Goal: Check status: Check status

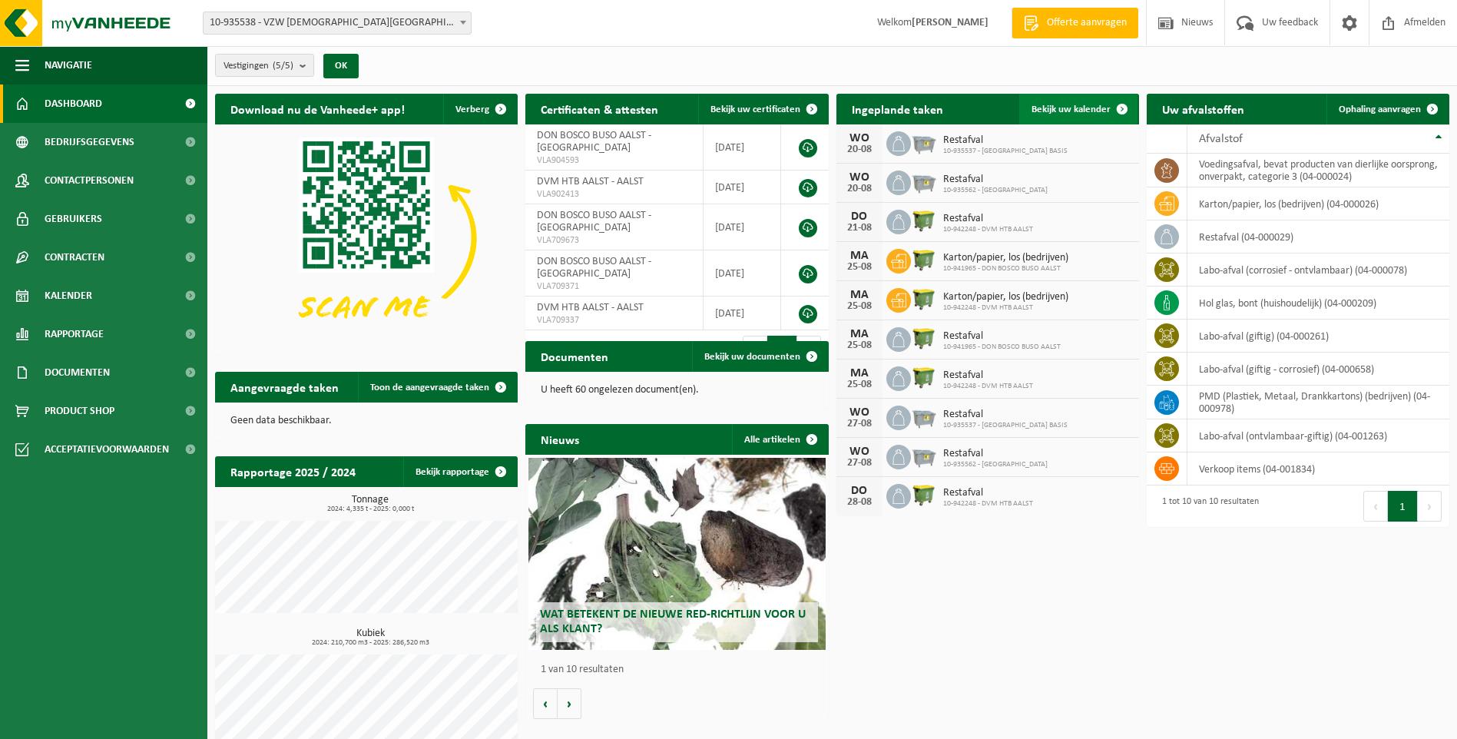
click at [1054, 113] on span "Bekijk uw kalender" at bounding box center [1070, 109] width 79 height 10
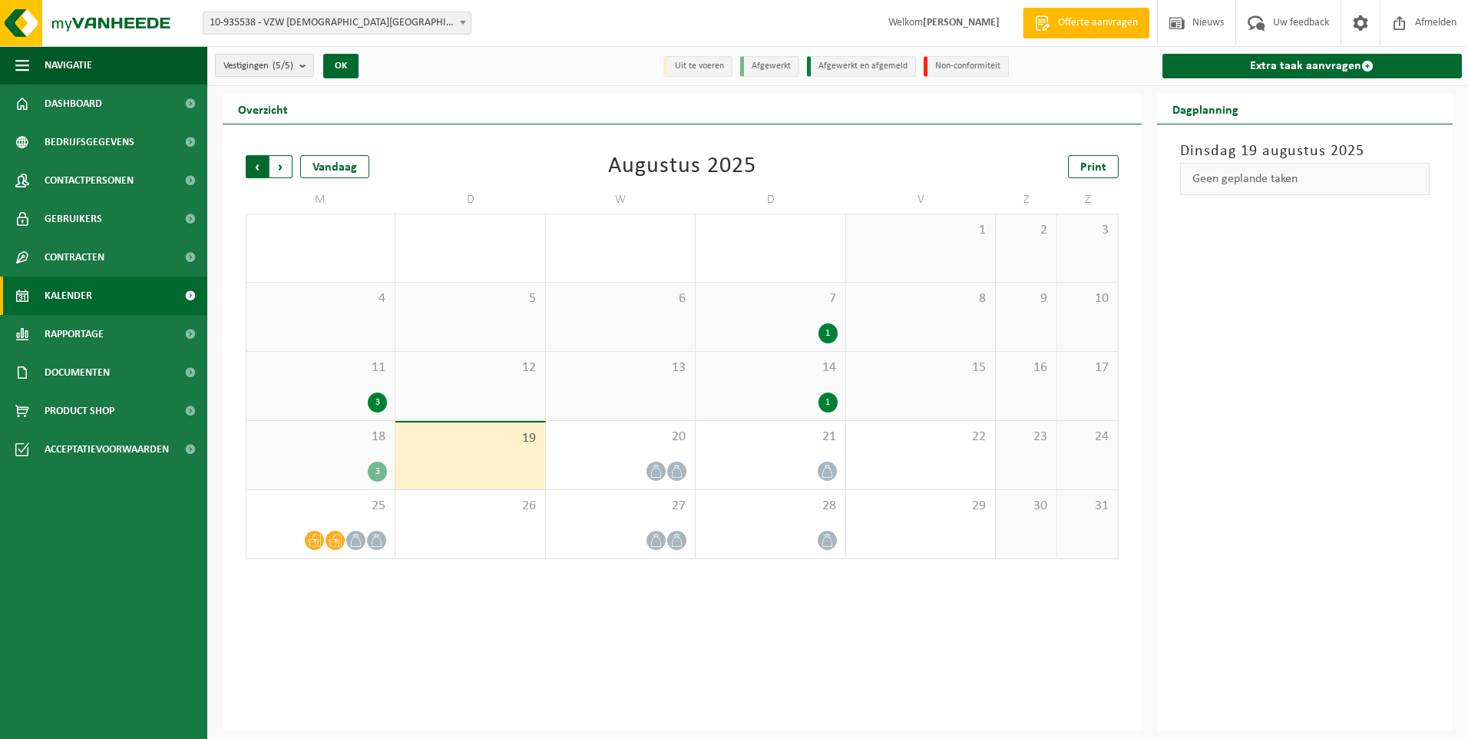
click at [274, 169] on span "Volgende" at bounding box center [281, 166] width 23 height 23
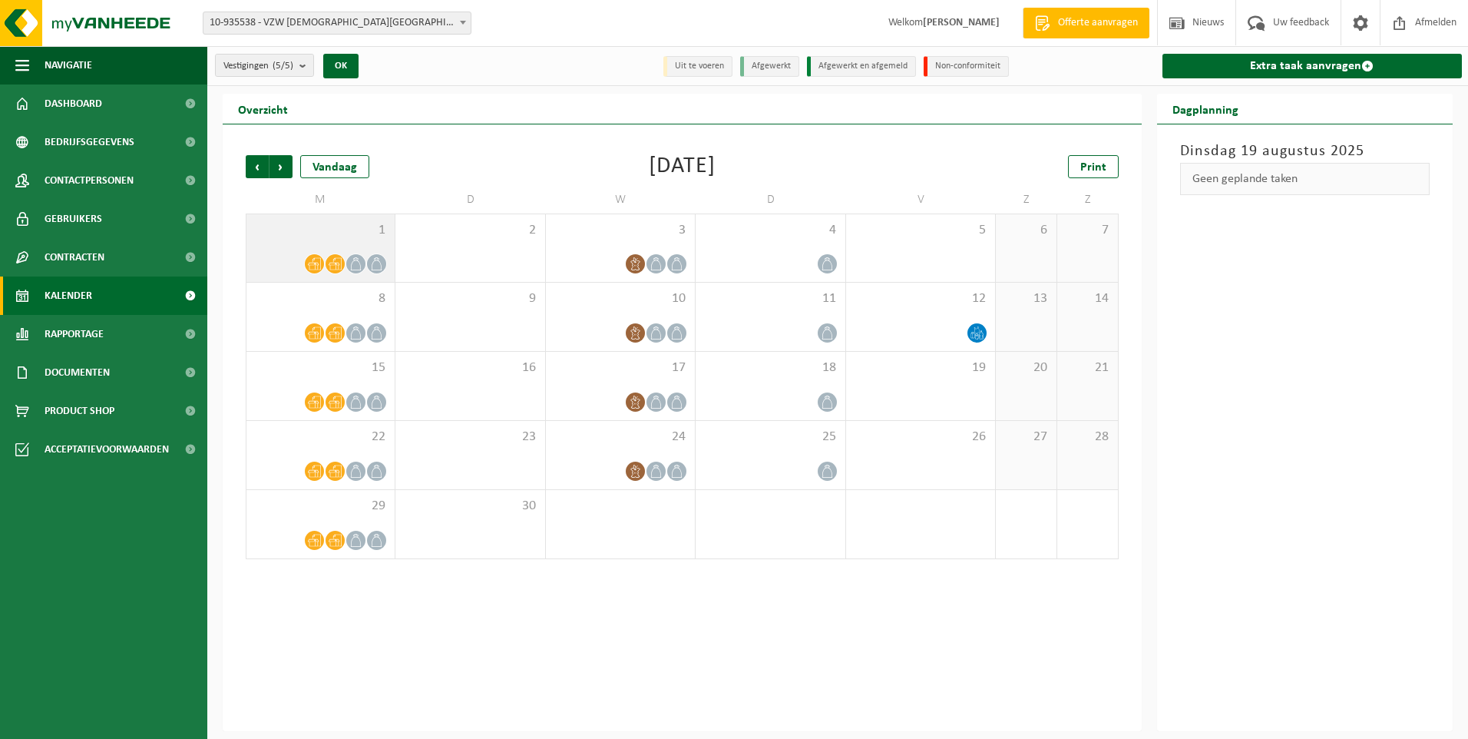
click at [316, 259] on icon at bounding box center [314, 263] width 13 height 13
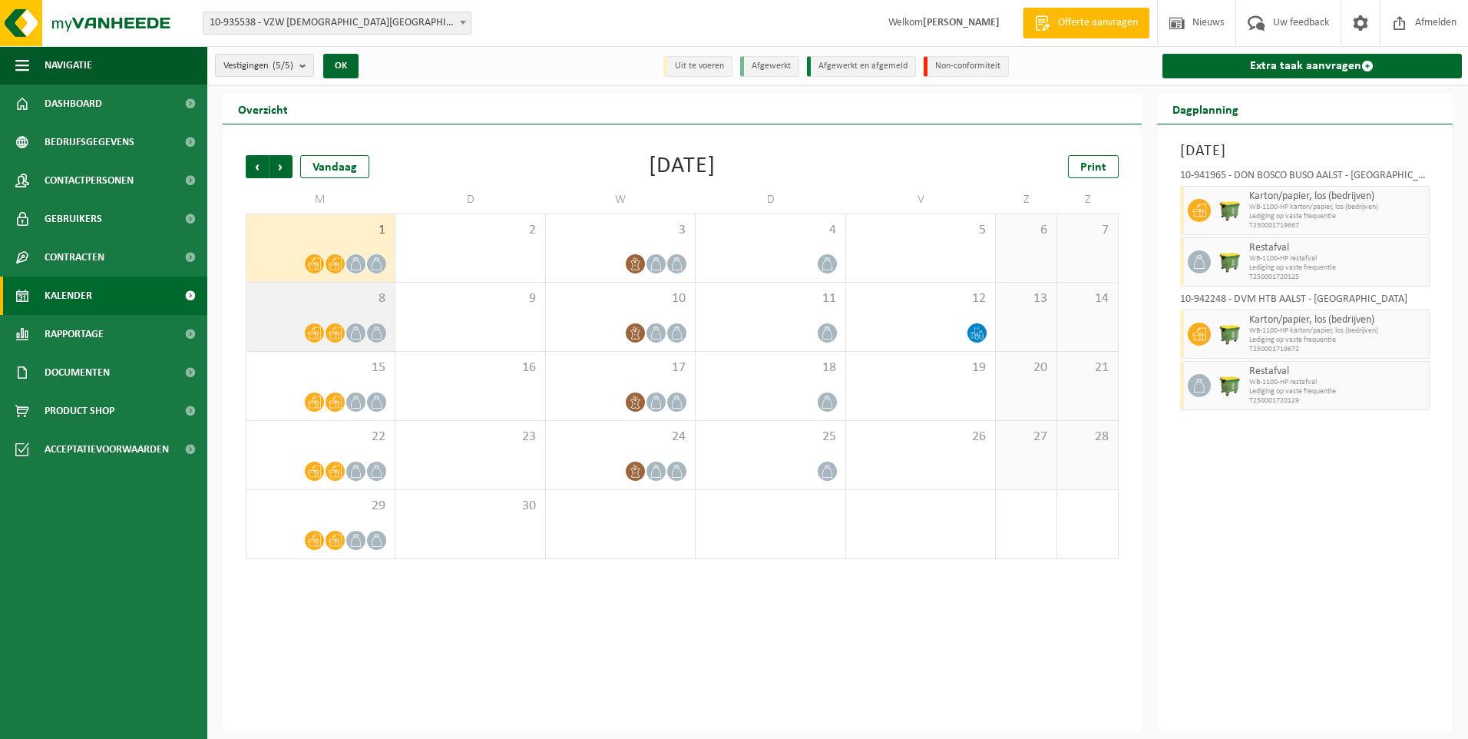
click at [316, 329] on icon at bounding box center [314, 332] width 13 height 13
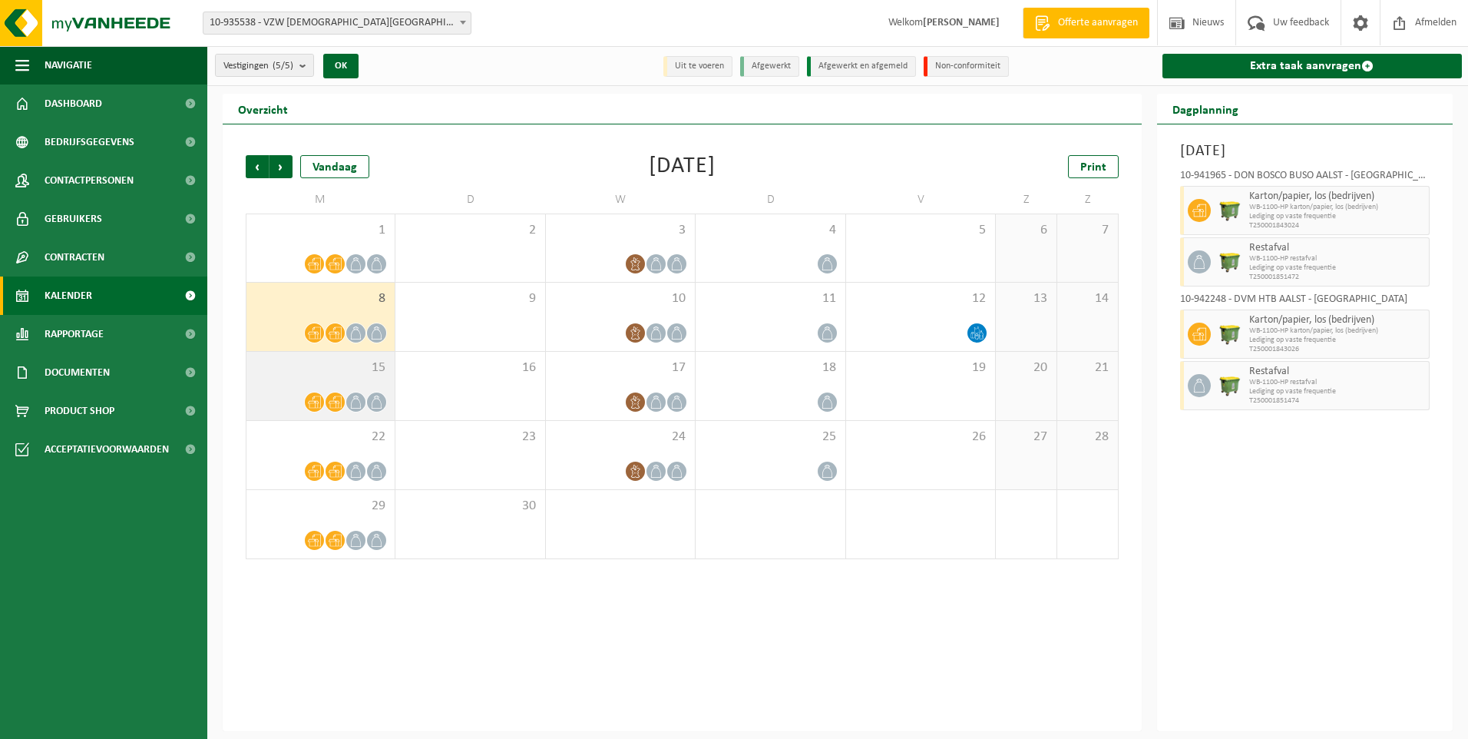
click at [311, 399] on icon at bounding box center [314, 401] width 13 height 13
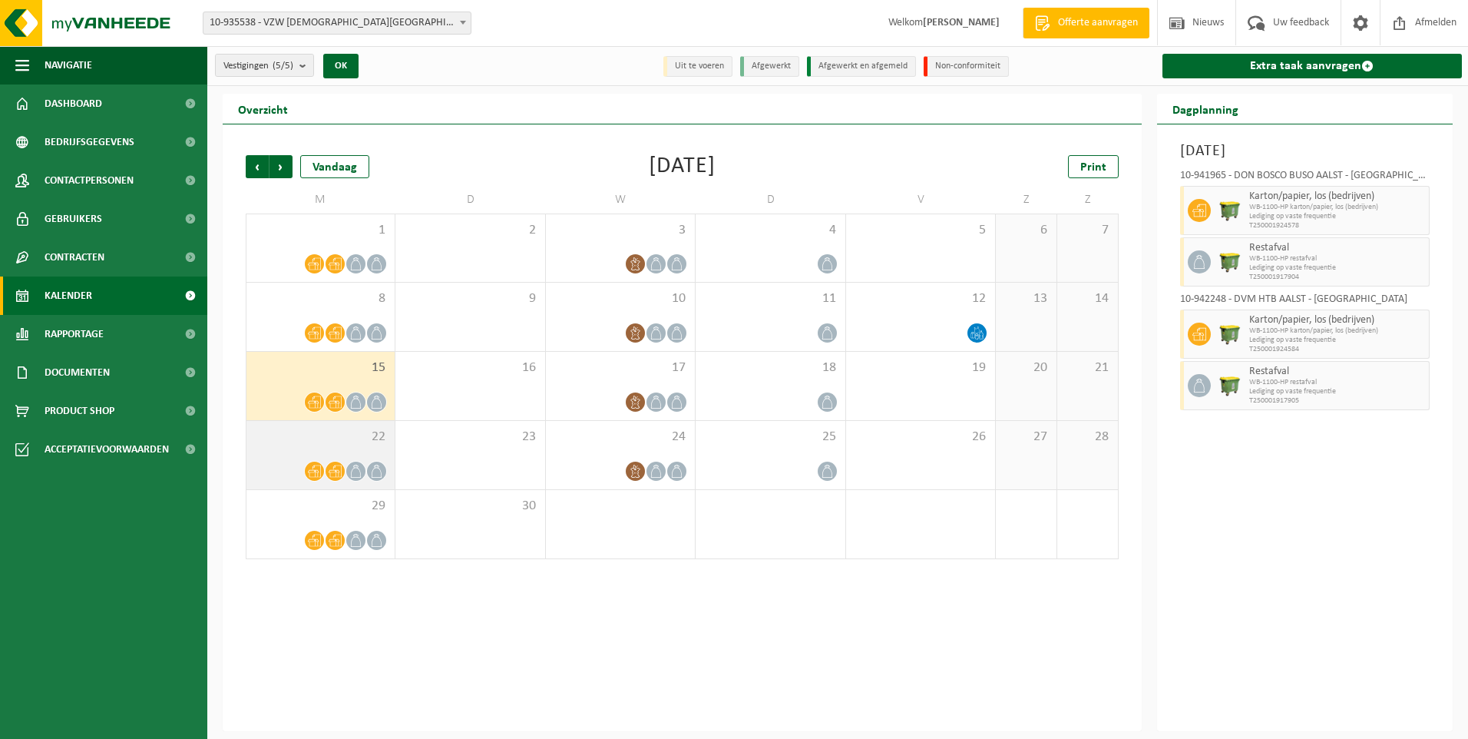
click at [316, 481] on div "22" at bounding box center [320, 455] width 148 height 68
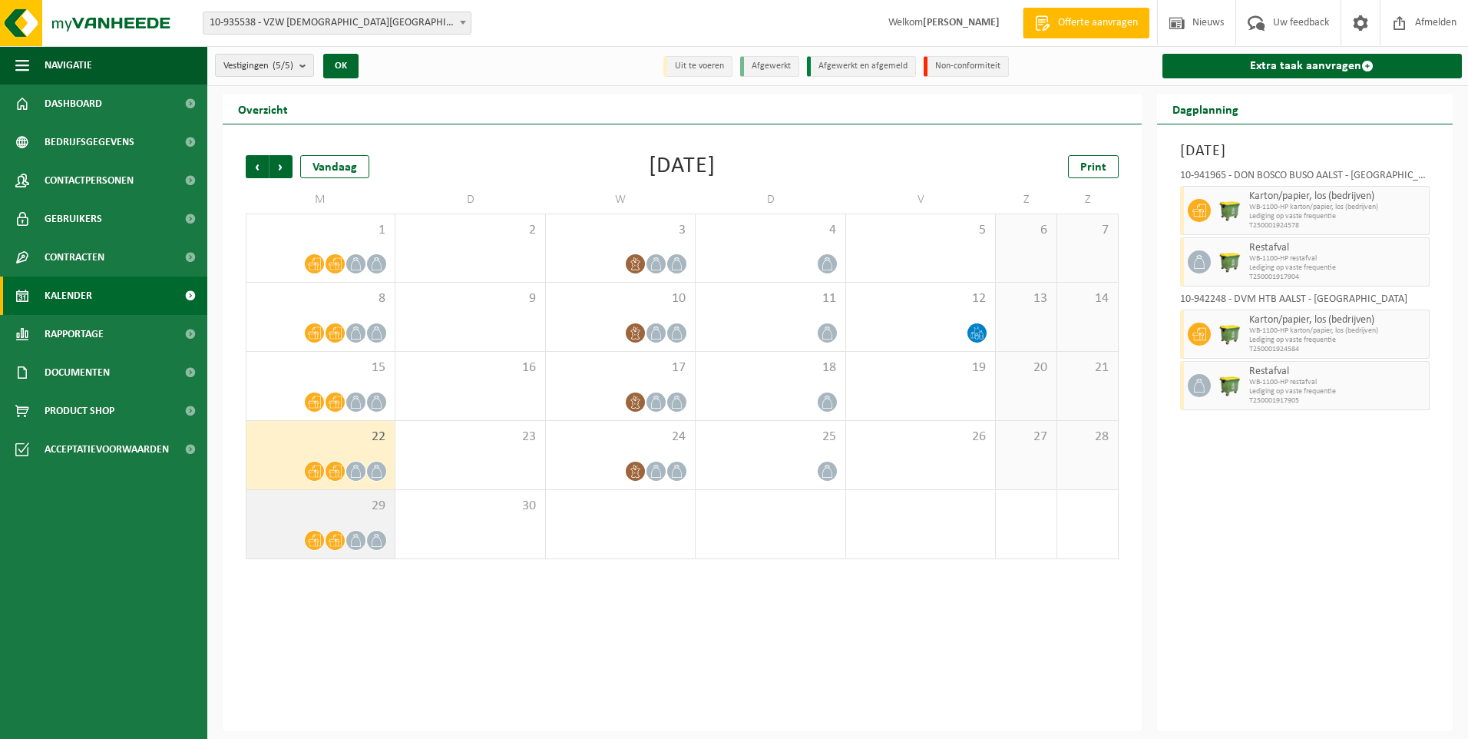
click at [321, 523] on div "29" at bounding box center [320, 524] width 148 height 68
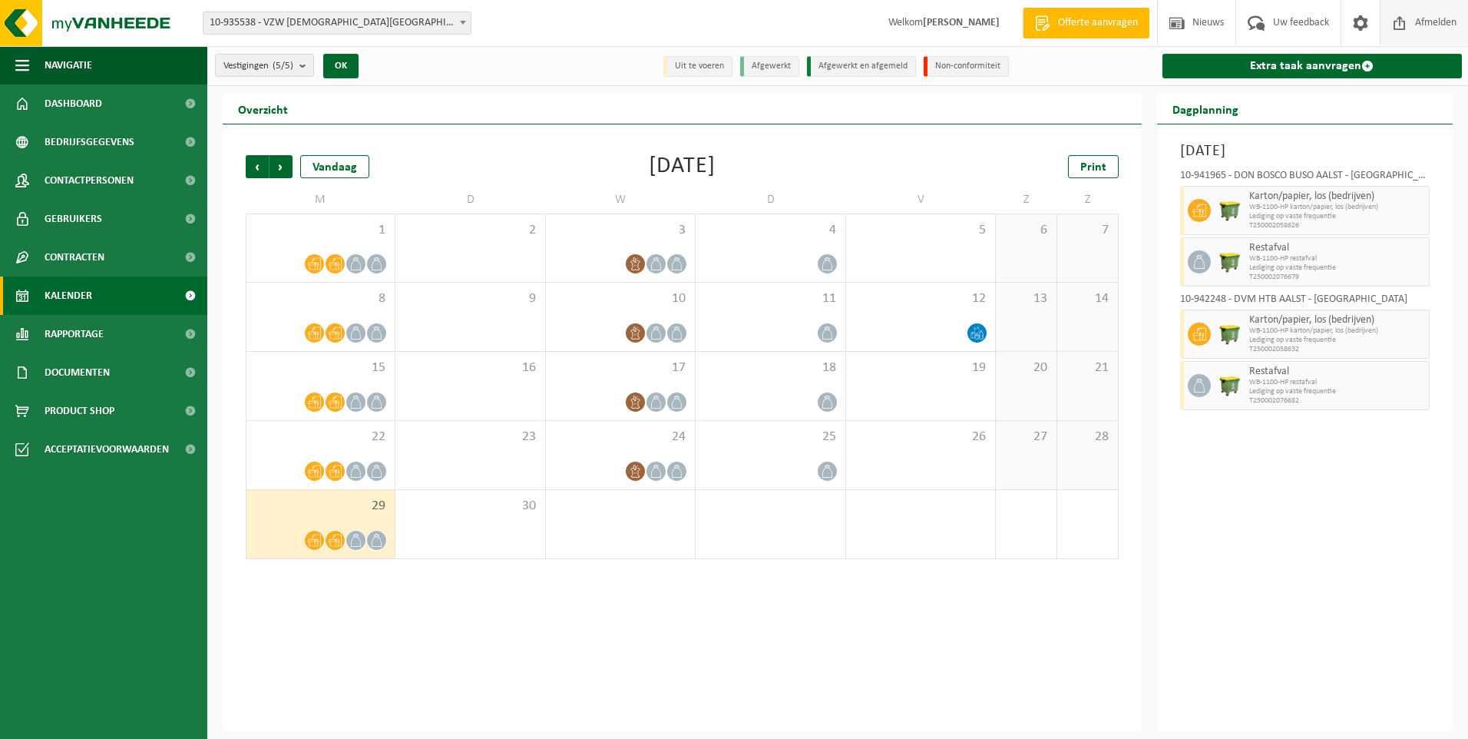
drag, startPoint x: 1441, startPoint y: 20, endPoint x: 1424, endPoint y: 12, distance: 18.2
click at [1441, 20] on span "Afmelden" at bounding box center [1435, 22] width 49 height 45
